Goal: Information Seeking & Learning: Find specific fact

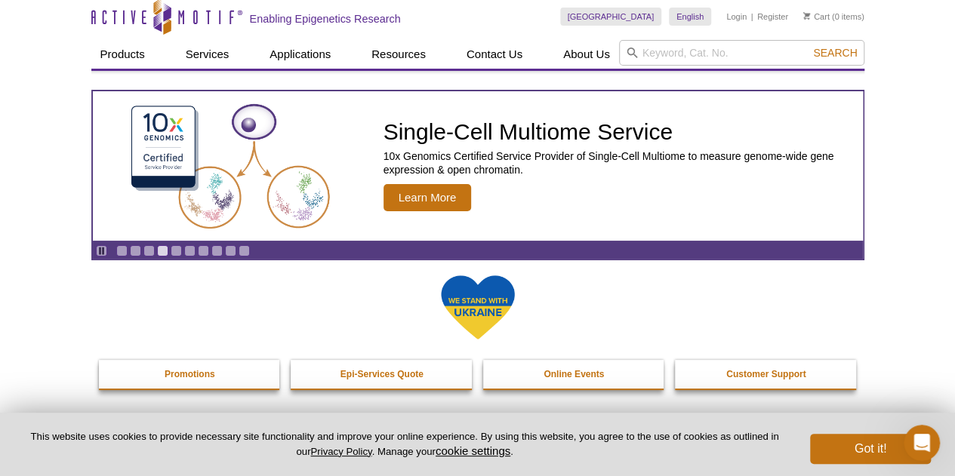
scroll to position [2, 0]
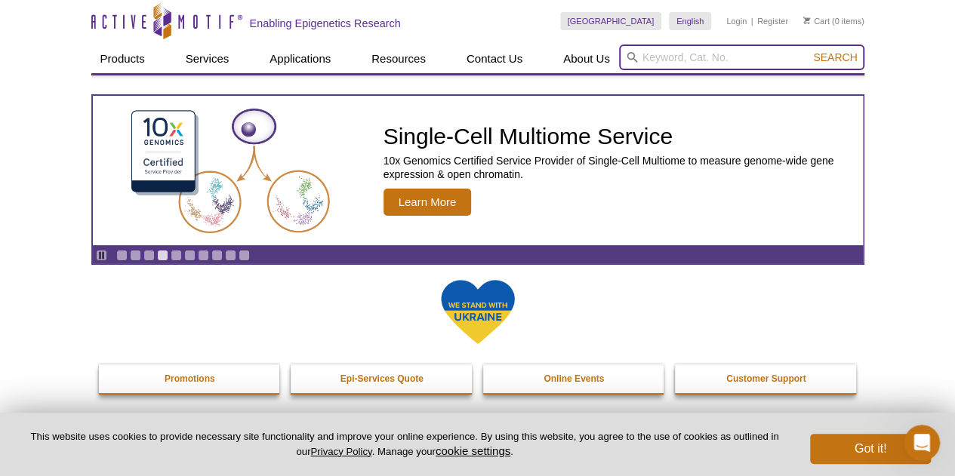
click at [691, 51] on input "search" at bounding box center [741, 58] width 245 height 26
paste input "Nuclear Complex Co-IP Kit 54001 Active motif"
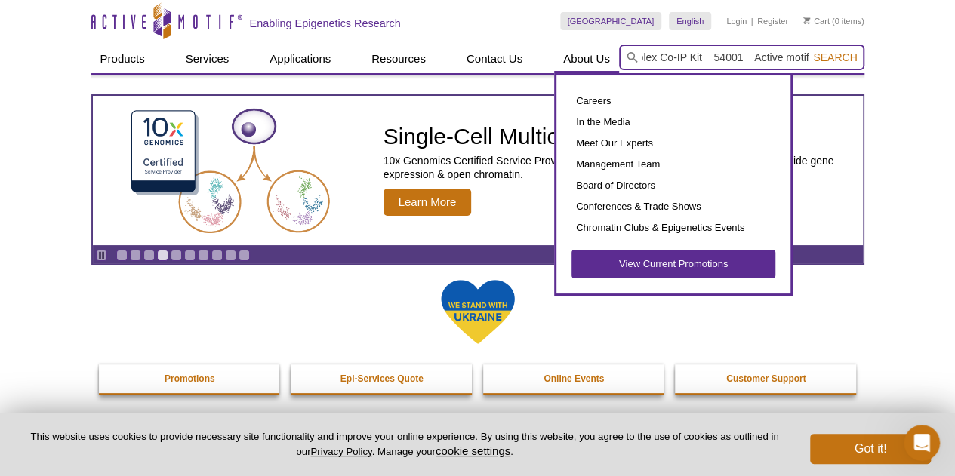
scroll to position [0, 0]
drag, startPoint x: 706, startPoint y: 56, endPoint x: 615, endPoint y: 54, distance: 91.4
click at [615, 54] on div "Products ChIP Assays ChIP Accessory Products ChIP Kits ChIP-Validated Antibodie…" at bounding box center [477, 59] width 773 height 29
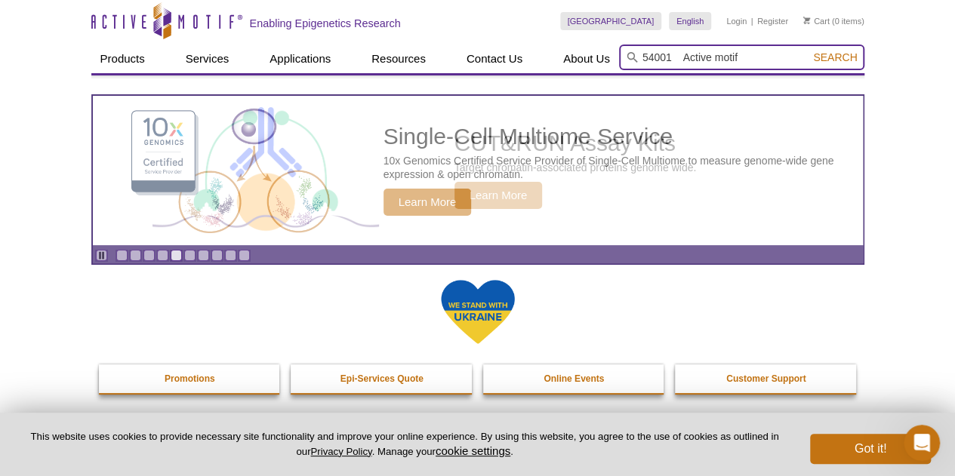
click at [745, 60] on input "54001 Active motif" at bounding box center [741, 58] width 245 height 26
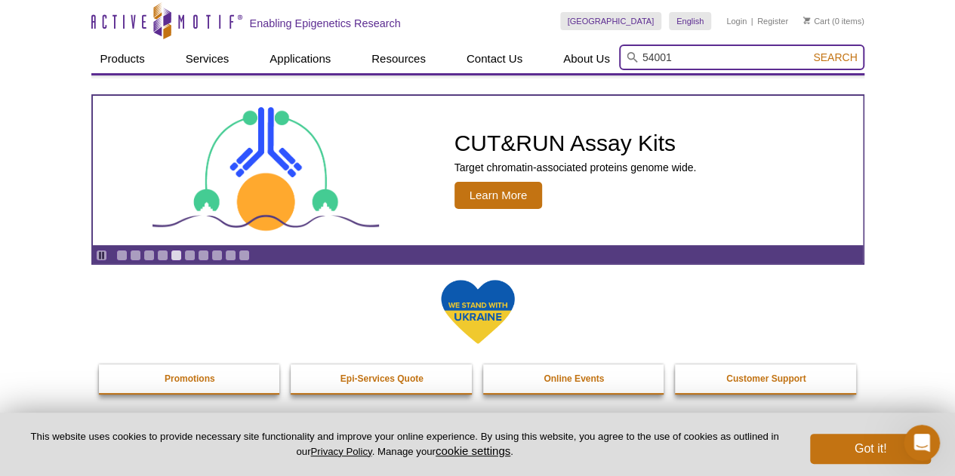
type input "54001"
click at [809, 51] on button "Search" at bounding box center [835, 58] width 53 height 14
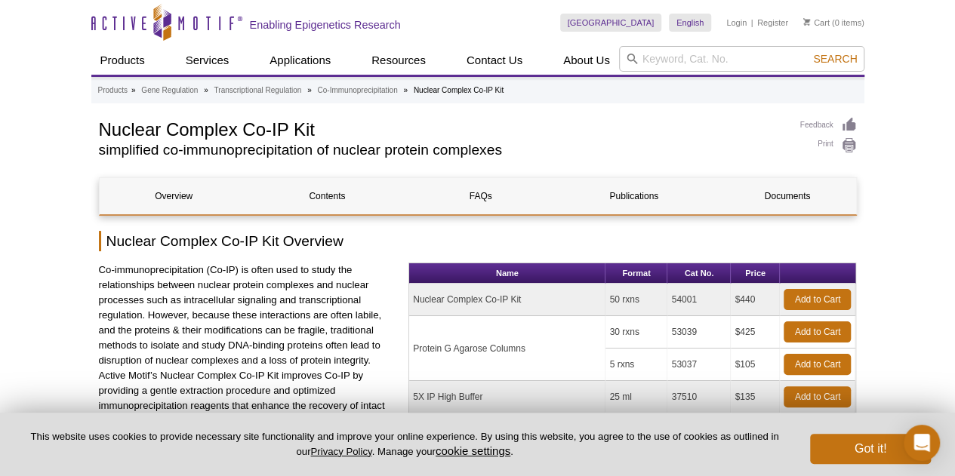
drag, startPoint x: 699, startPoint y: 299, endPoint x: 672, endPoint y: 298, distance: 27.2
click at [672, 298] on td "54001" at bounding box center [698, 300] width 63 height 32
copy td "54001"
drag, startPoint x: 331, startPoint y: 125, endPoint x: 88, endPoint y: 127, distance: 243.1
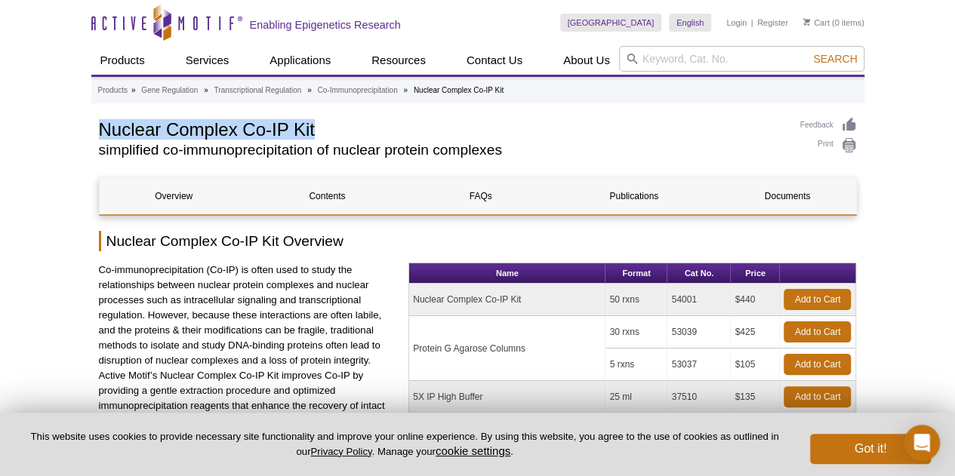
copy h1 "Nuclear Complex Co-IP Kit"
